Goal: Task Accomplishment & Management: Manage account settings

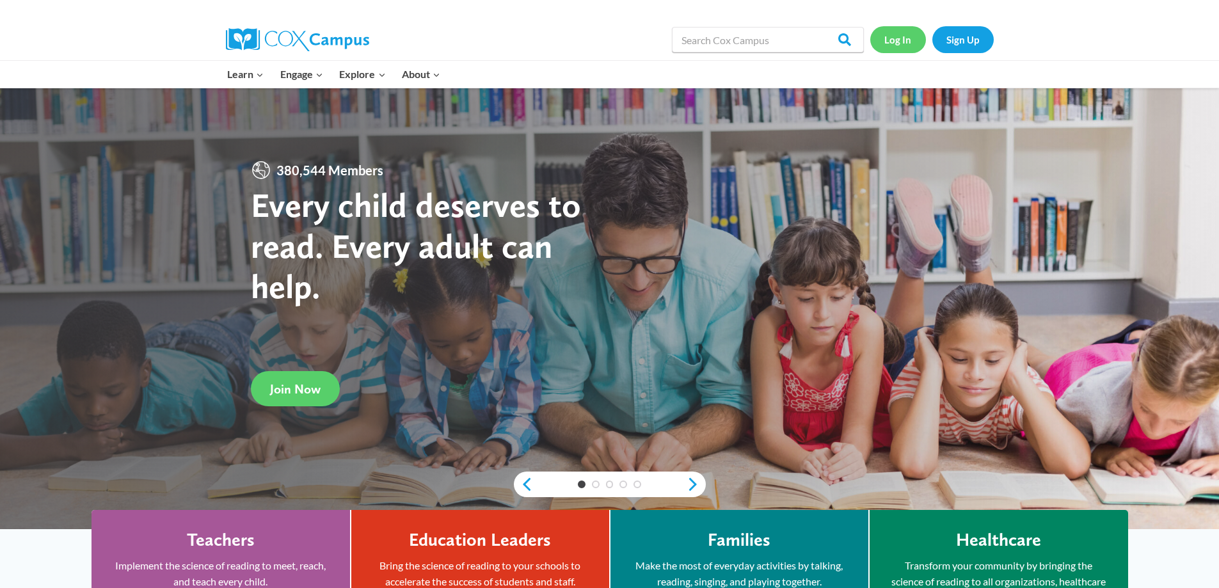
click at [899, 31] on link "Log In" at bounding box center [898, 39] width 56 height 26
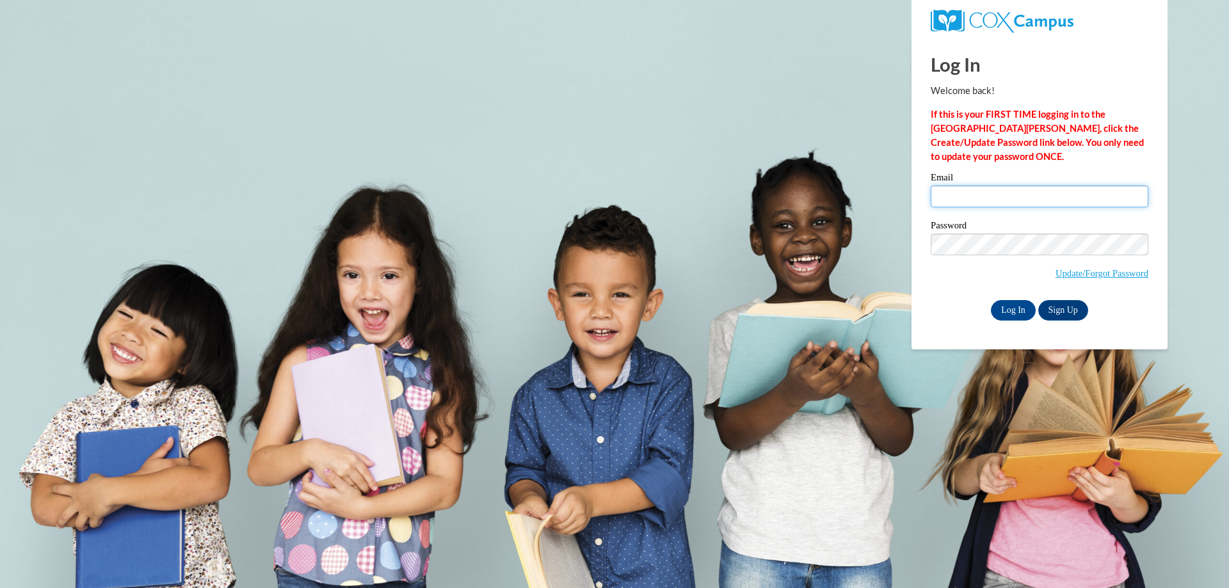
click at [943, 198] on input "Email" at bounding box center [1040, 197] width 218 height 22
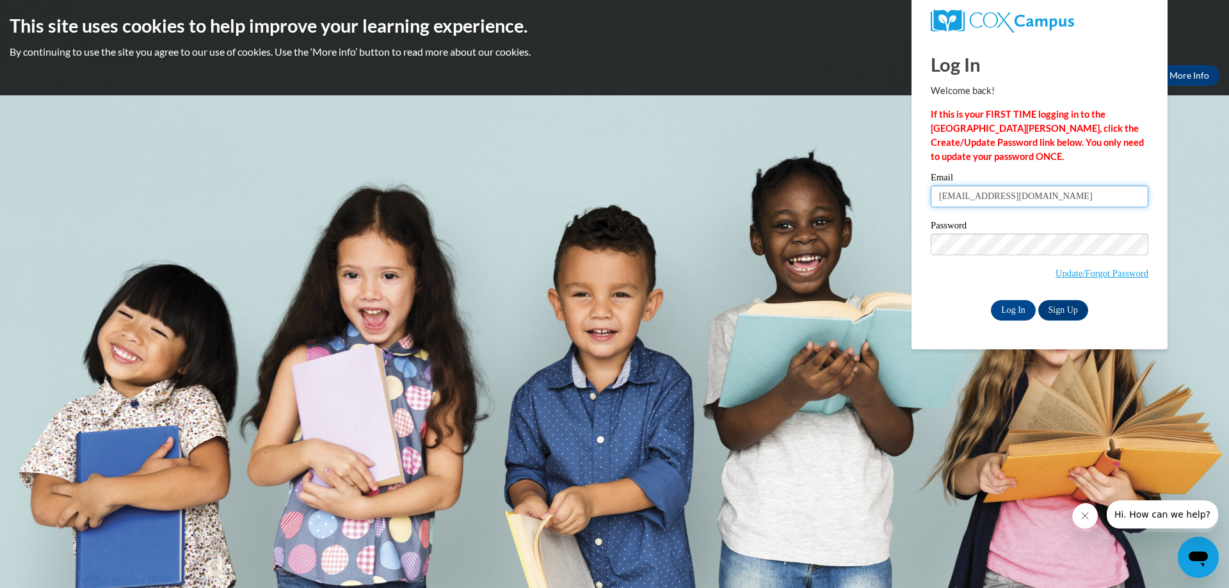
type input "gardnertelitha@gmail.com"
drag, startPoint x: 923, startPoint y: 279, endPoint x: 965, endPoint y: 282, distance: 42.3
click at [923, 279] on div "Please enter your email! Please enter your password! Email gardnertelitha@gmail…" at bounding box center [1039, 246] width 237 height 147
click at [1024, 313] on input "Log In" at bounding box center [1013, 310] width 45 height 20
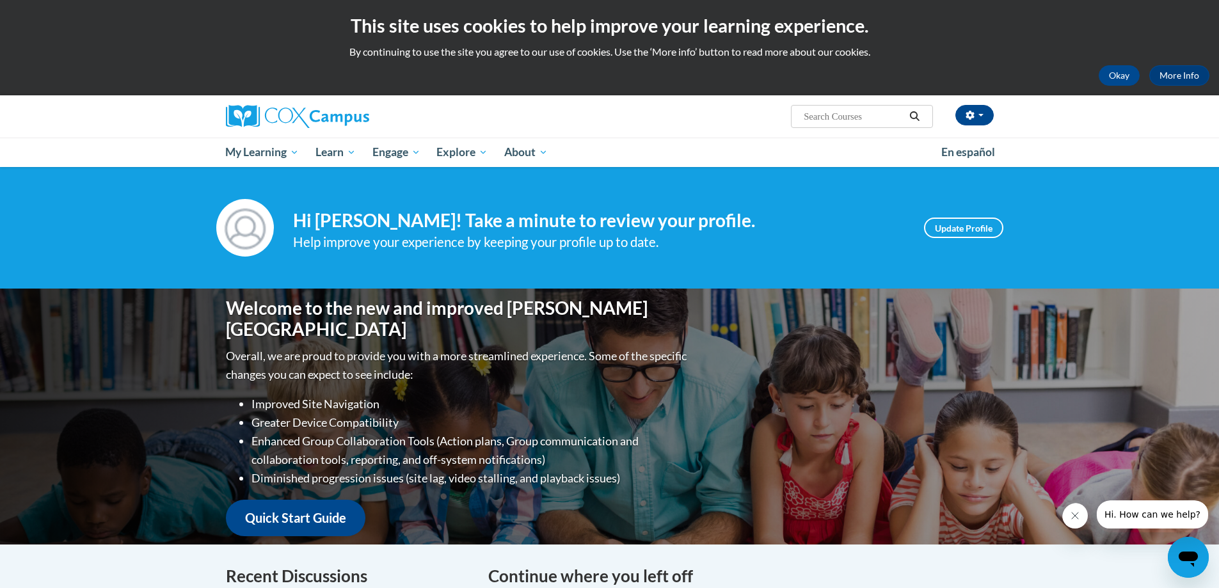
scroll to position [64, 0]
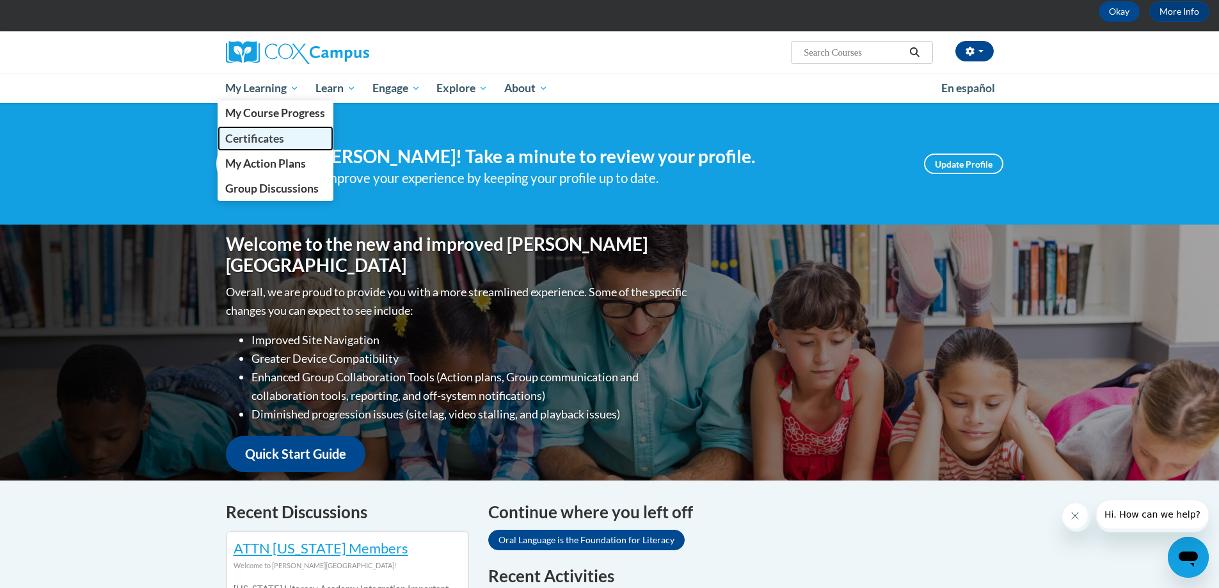
click at [260, 134] on span "Certificates" at bounding box center [254, 138] width 59 height 13
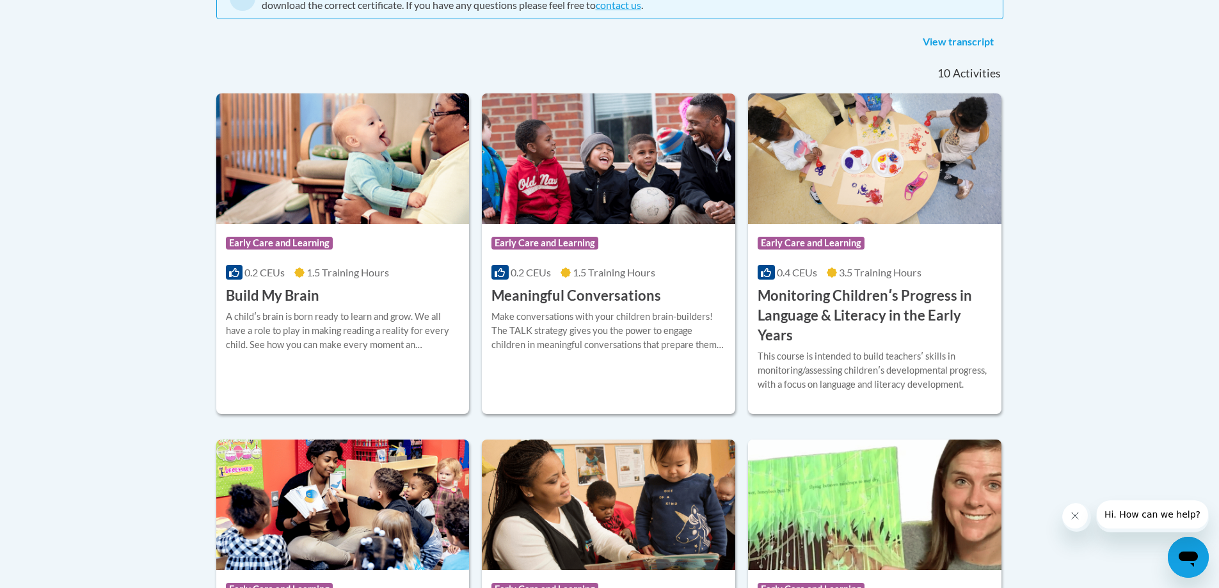
scroll to position [320, 0]
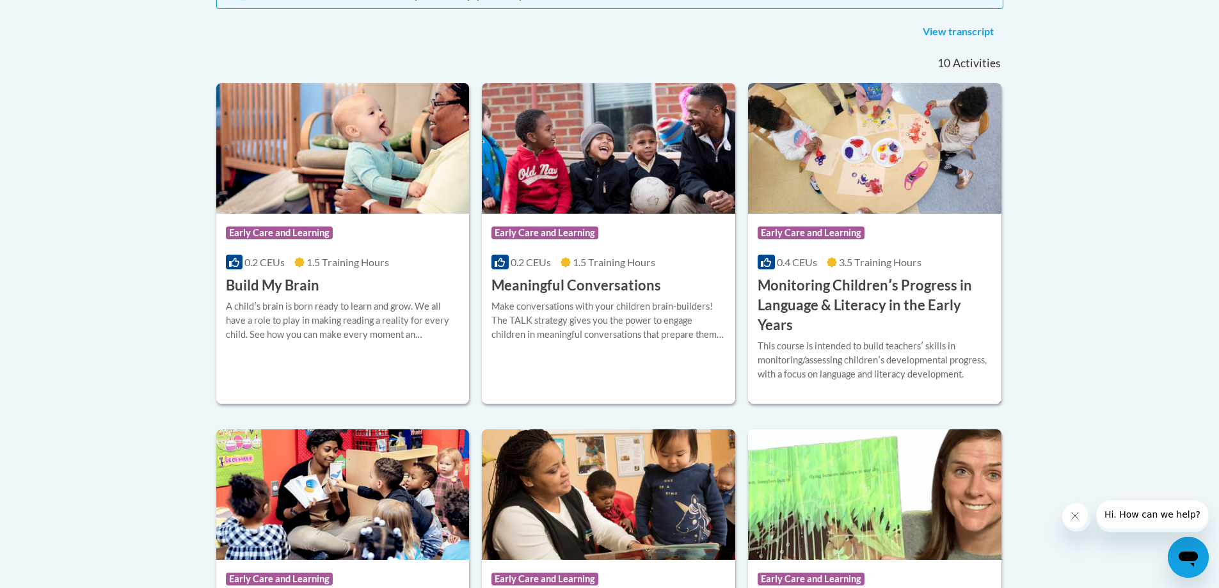
click at [858, 237] on span "Early Care and Learning" at bounding box center [811, 233] width 107 height 13
click at [932, 29] on link "View transcript" at bounding box center [958, 32] width 90 height 20
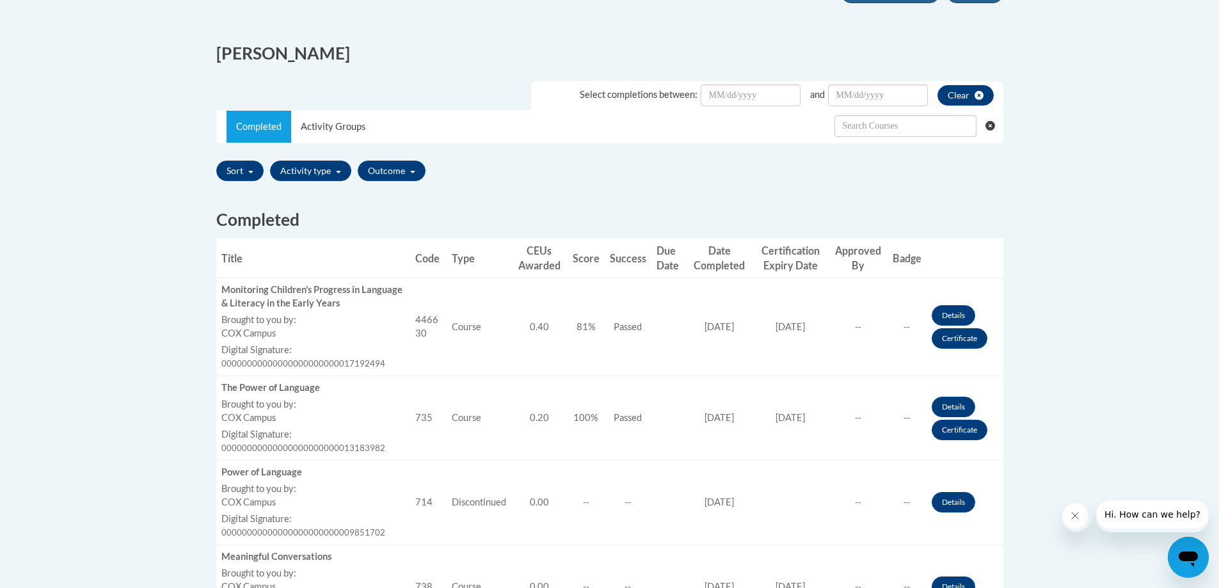
scroll to position [320, 0]
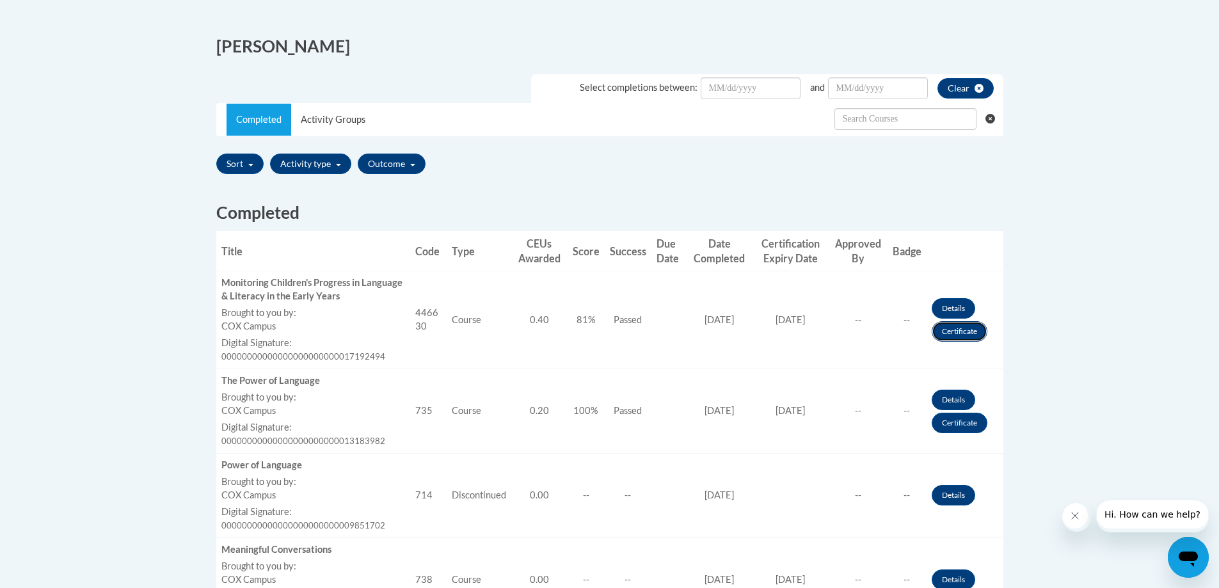
click at [955, 331] on link "Certificate" at bounding box center [960, 331] width 56 height 20
click at [948, 333] on link "Certificate" at bounding box center [960, 331] width 56 height 20
